Goal: Navigation & Orientation: Go to known website

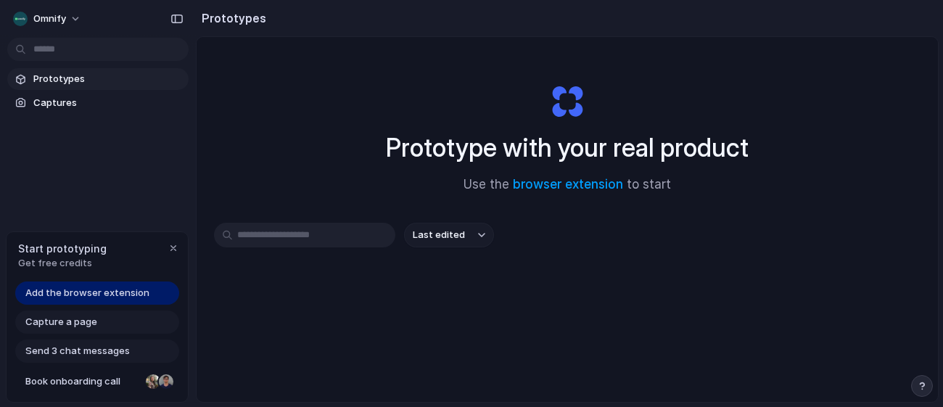
click at [121, 289] on span "Add the browser extension" at bounding box center [87, 293] width 124 height 15
